Goal: Information Seeking & Learning: Learn about a topic

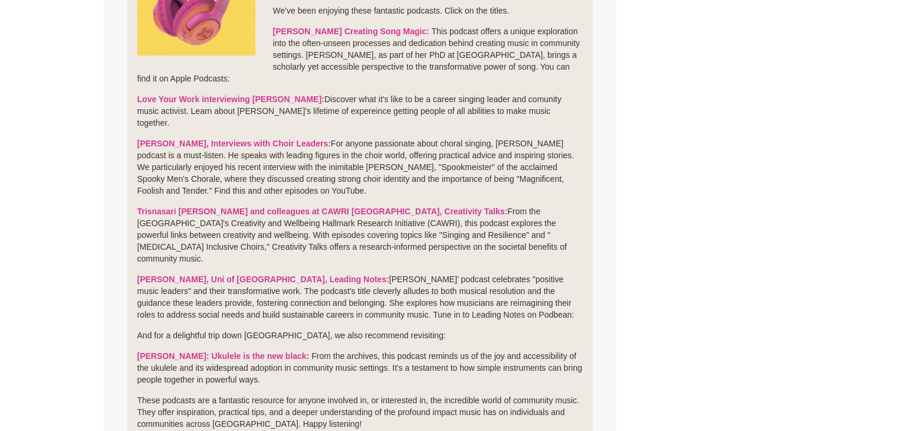
scroll to position [387, 0]
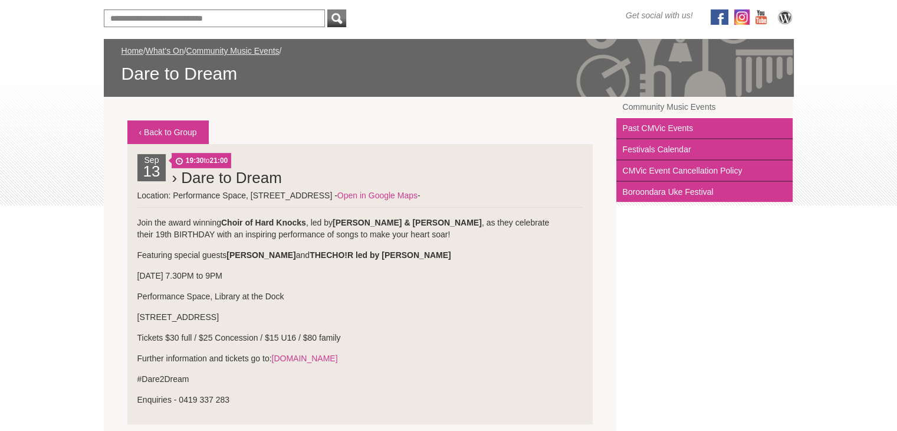
scroll to position [146, 0]
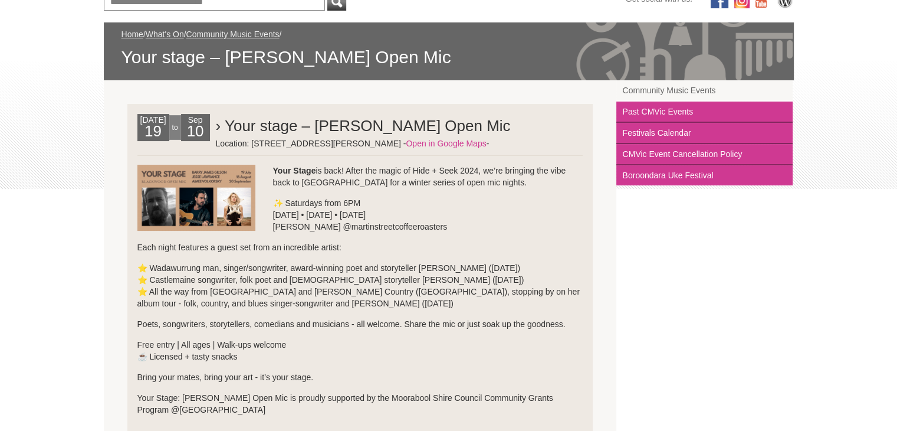
scroll to position [163, 0]
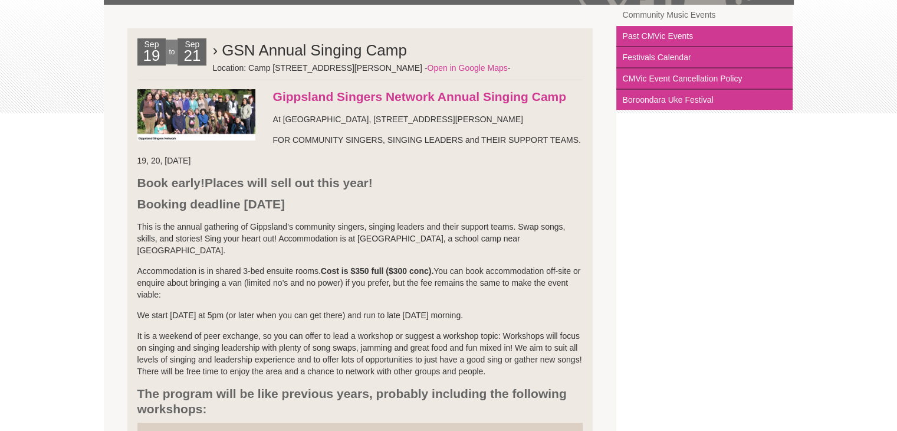
scroll to position [238, 0]
